Goal: Book appointment/travel/reservation

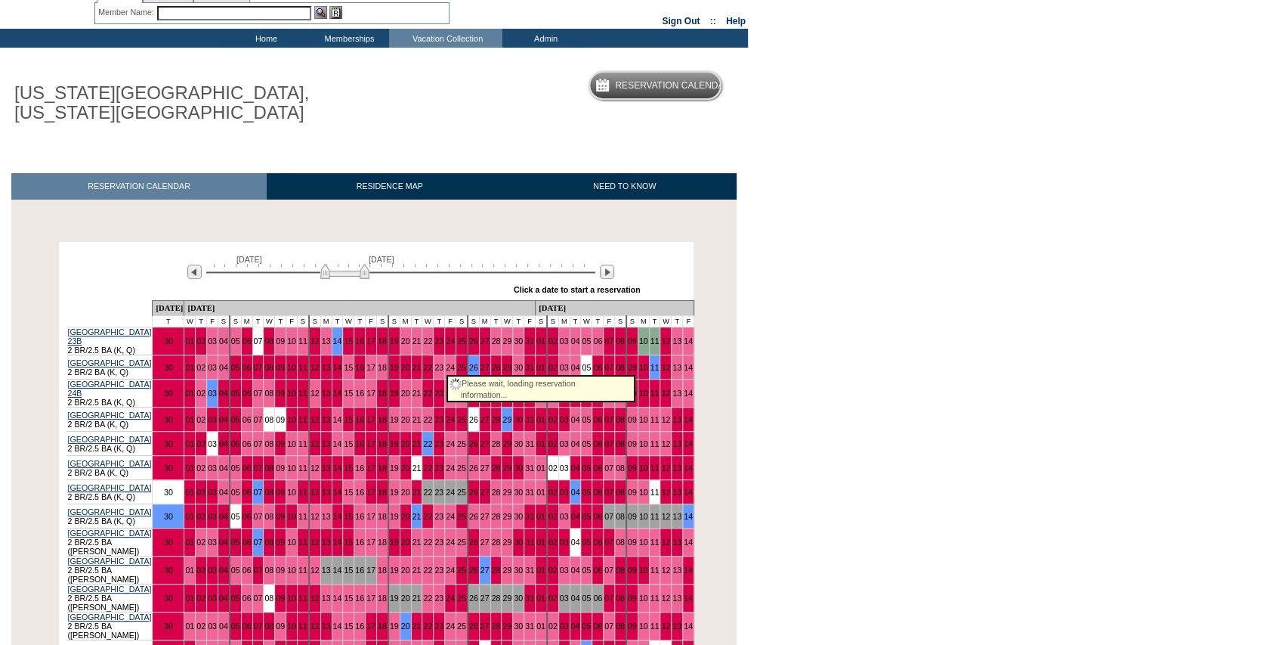
scroll to position [101, 0]
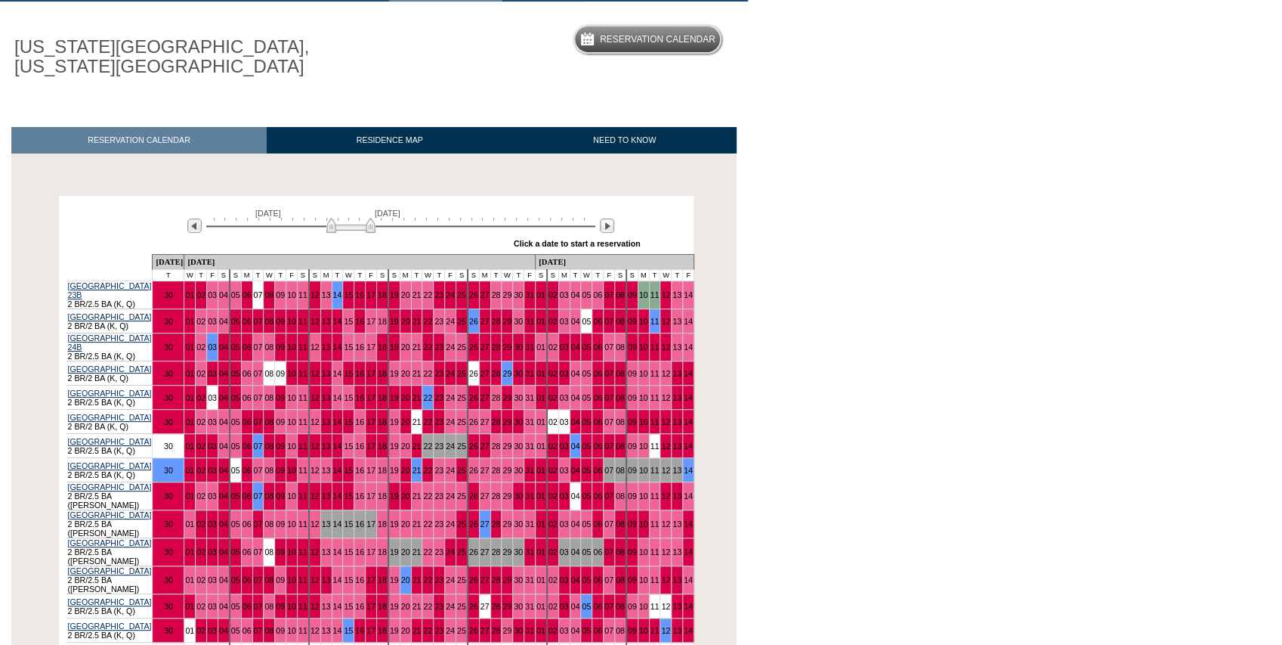
click at [351, 229] on img at bounding box center [350, 225] width 49 height 15
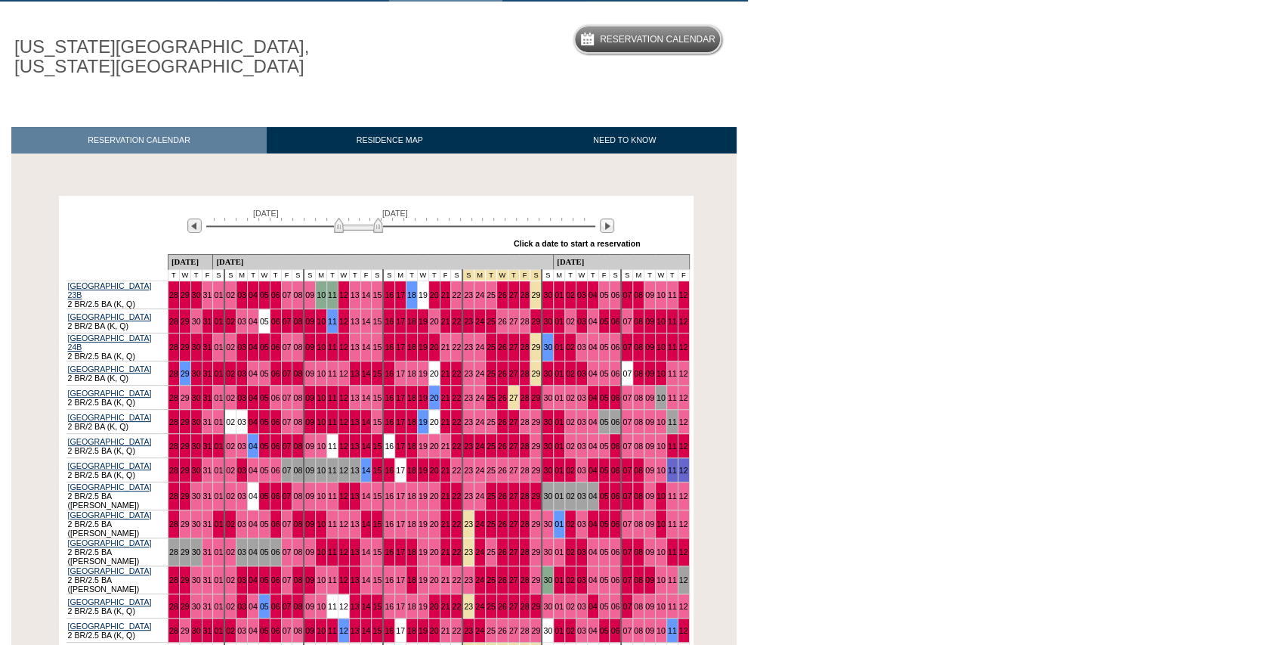
click at [355, 231] on img at bounding box center [358, 225] width 49 height 15
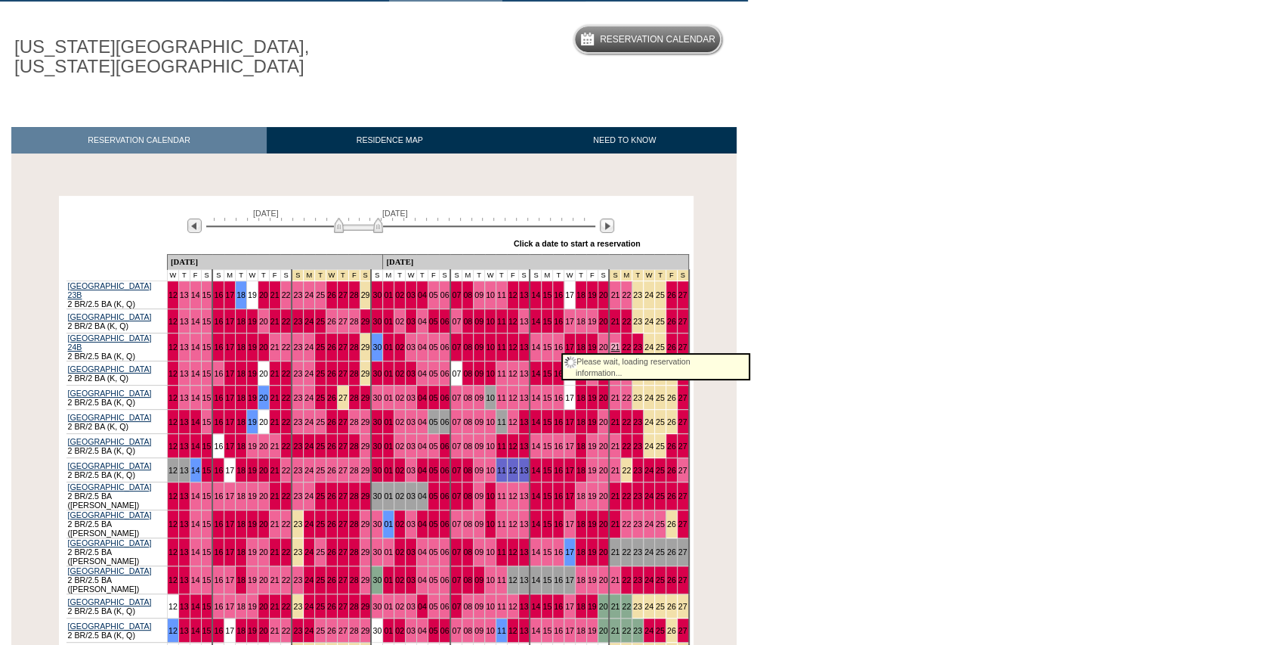
scroll to position [151, 0]
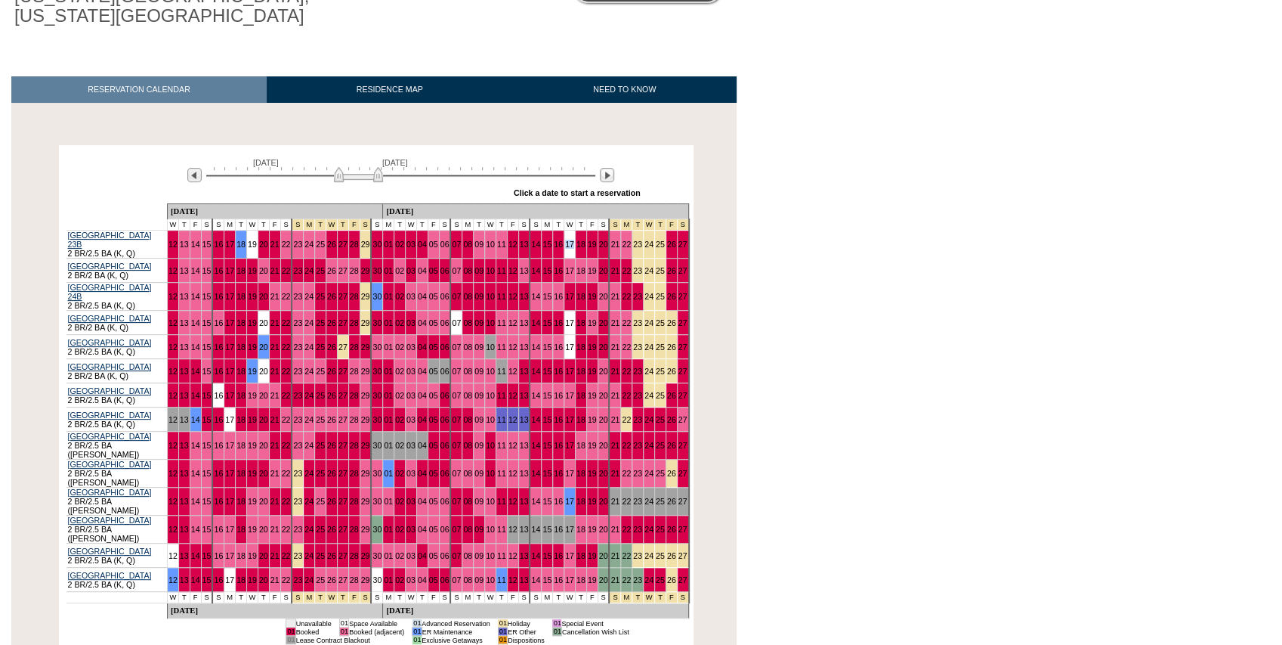
click at [564, 243] on td "17" at bounding box center [569, 244] width 11 height 28
click at [564, 317] on td "17" at bounding box center [569, 323] width 11 height 24
click at [564, 340] on td "17" at bounding box center [569, 347] width 11 height 24
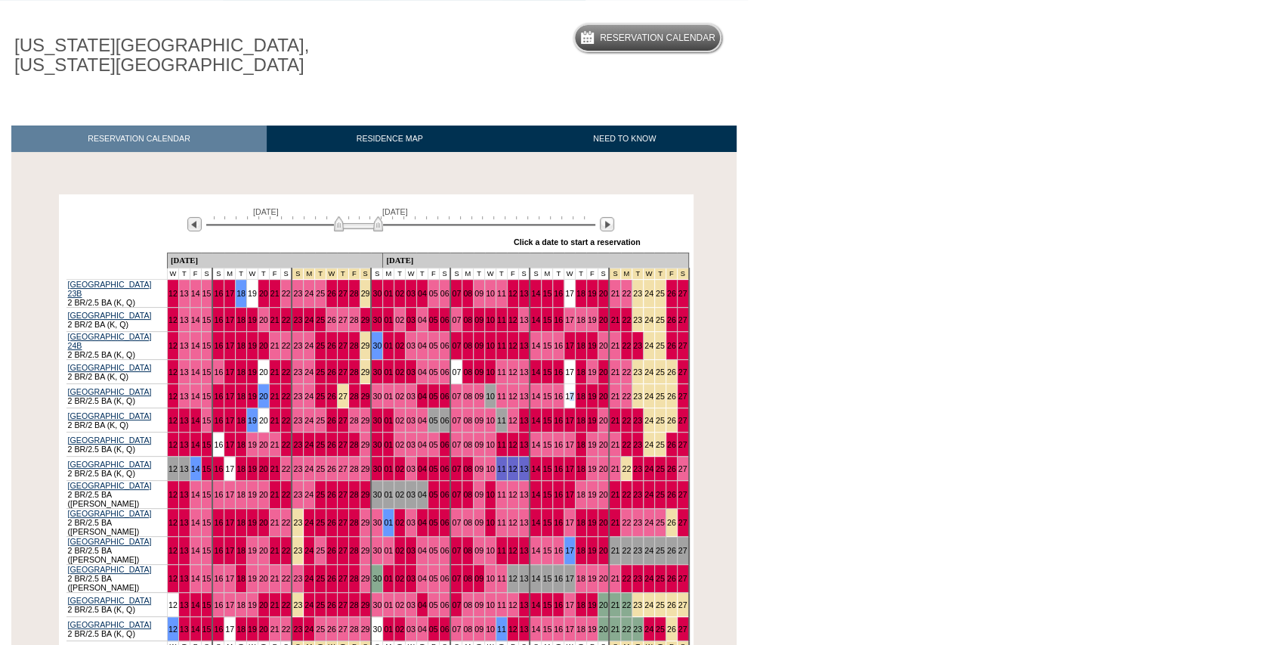
scroll to position [0, 0]
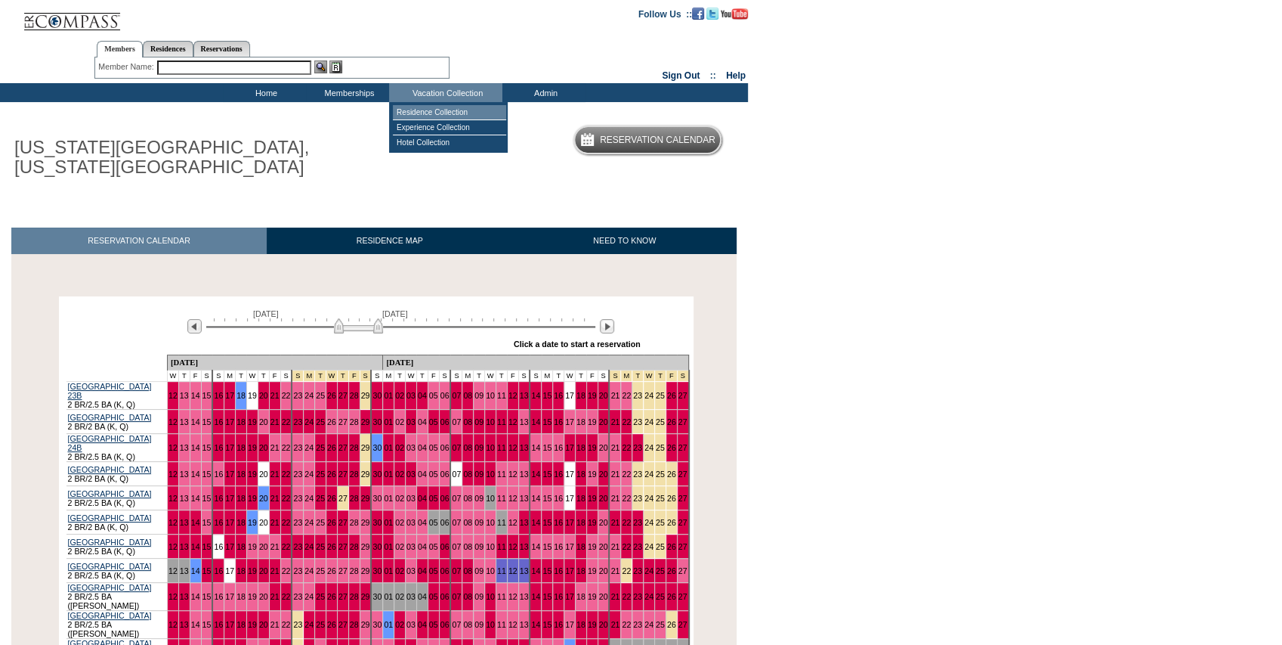
click at [461, 109] on td "Residence Collection" at bounding box center [449, 112] width 113 height 15
